Goal: Task Accomplishment & Management: Manage account settings

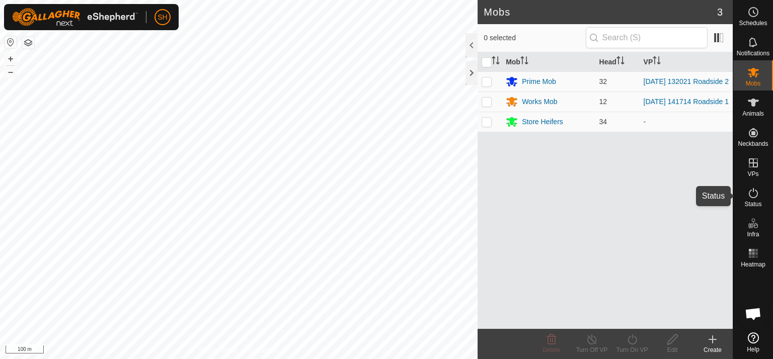
click at [755, 188] on icon at bounding box center [753, 193] width 12 height 12
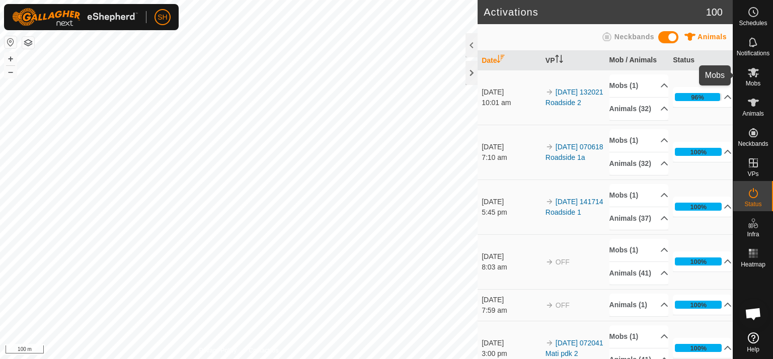
click at [755, 71] on icon at bounding box center [753, 72] width 12 height 12
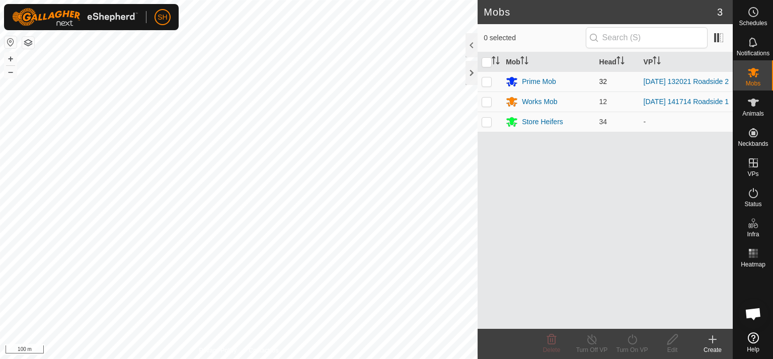
click at [487, 81] on p-checkbox at bounding box center [486, 81] width 10 height 8
checkbox input "true"
click at [590, 338] on line at bounding box center [591, 340] width 8 height 8
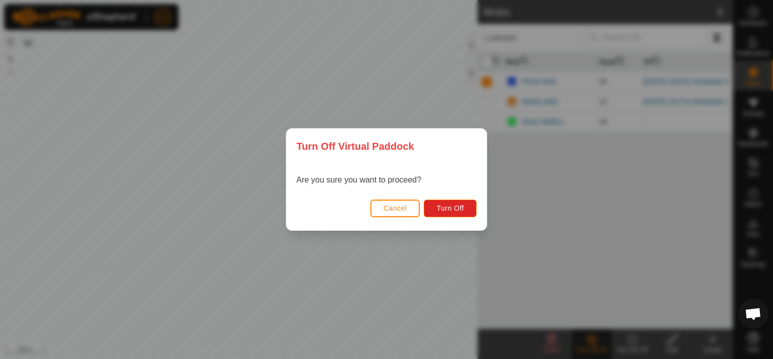
click at [394, 206] on span "Cancel" at bounding box center [395, 208] width 24 height 8
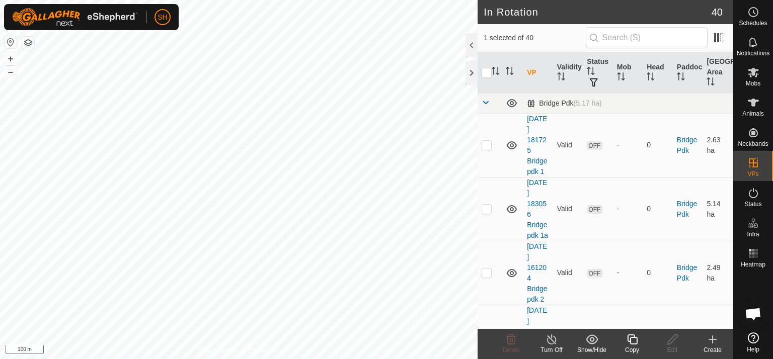
checkbox input "true"
checkbox input "false"
checkbox input "true"
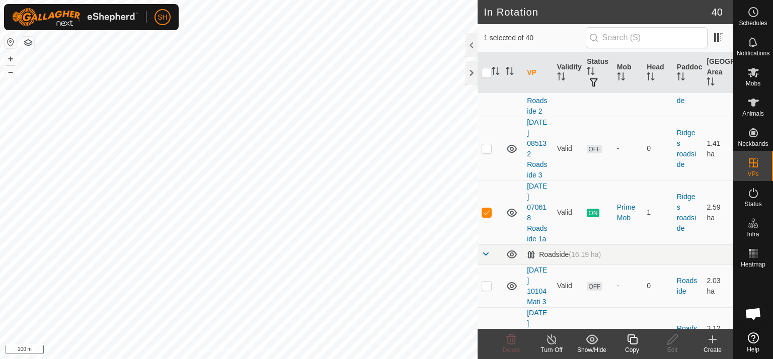
scroll to position [1450, 0]
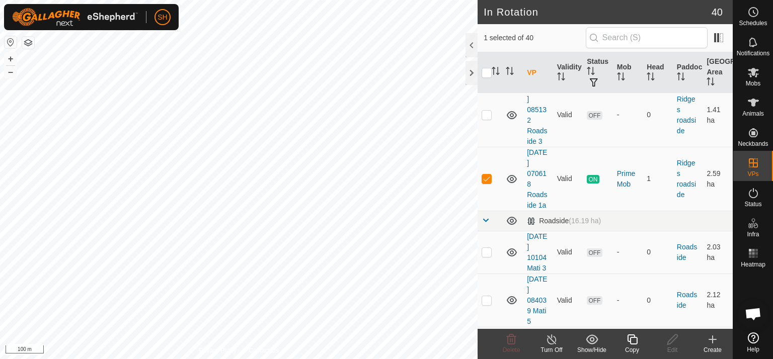
click at [553, 338] on icon at bounding box center [551, 339] width 13 height 12
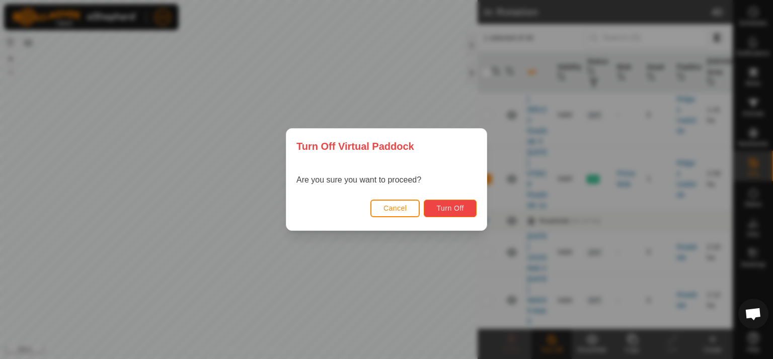
click at [451, 212] on span "Turn Off" at bounding box center [450, 208] width 28 height 8
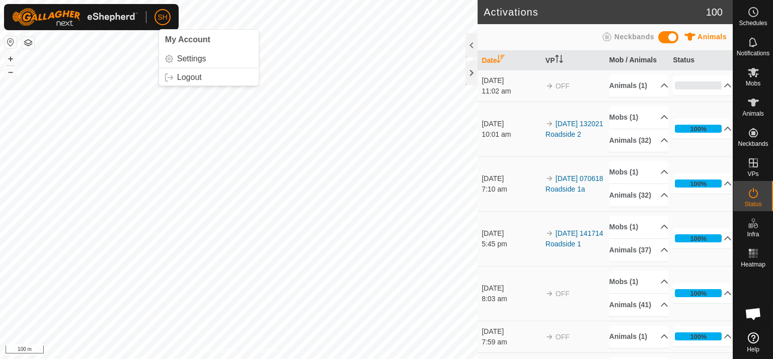
click at [162, 19] on span "SH" at bounding box center [162, 17] width 10 height 11
click at [174, 79] on link "Logout" at bounding box center [209, 77] width 100 height 16
